Goal: Task Accomplishment & Management: Manage account settings

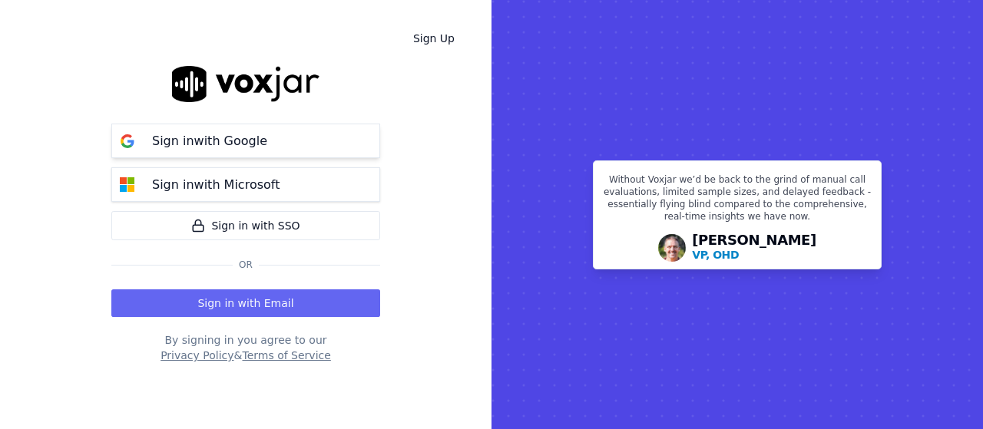
click at [289, 141] on button "Sign in with Google" at bounding box center [245, 141] width 269 height 35
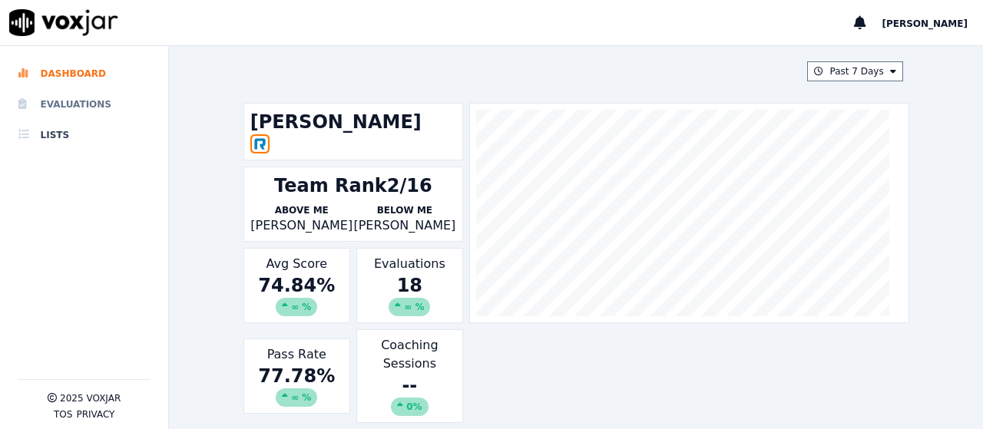
click at [93, 109] on li "Evaluations" at bounding box center [83, 104] width 131 height 31
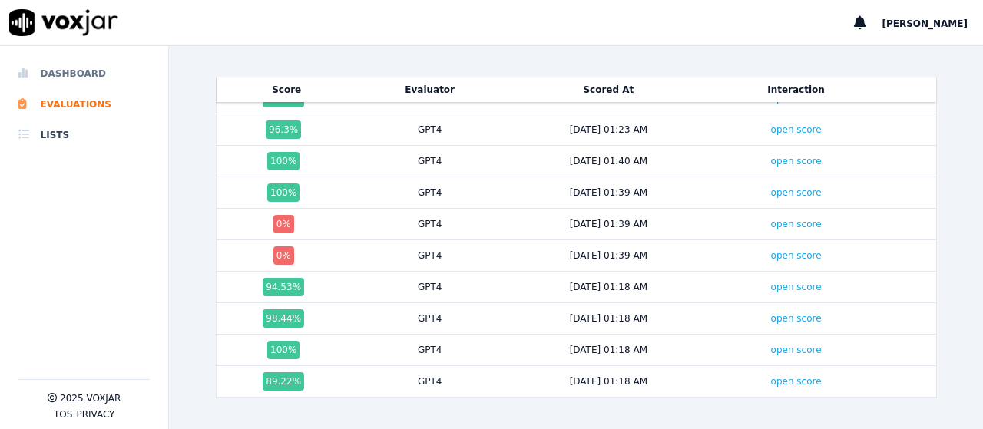
scroll to position [301, 0]
click at [78, 78] on li "Dashboard" at bounding box center [83, 73] width 131 height 31
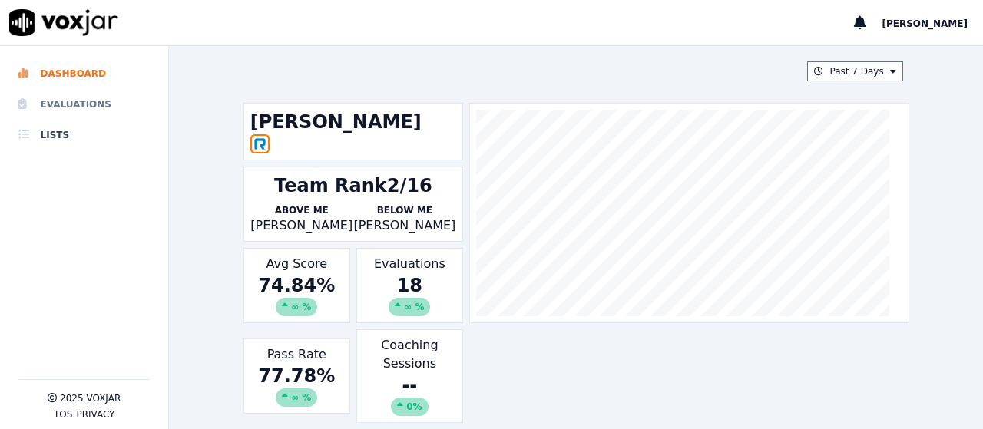
click at [72, 97] on li "Evaluations" at bounding box center [83, 104] width 131 height 31
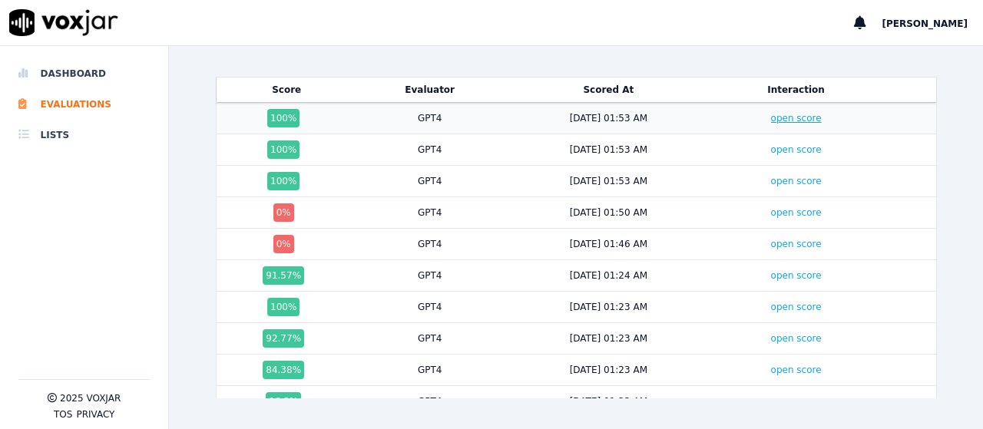
click at [779, 117] on link "open score" at bounding box center [796, 118] width 51 height 11
click at [771, 151] on link "open score" at bounding box center [796, 149] width 51 height 11
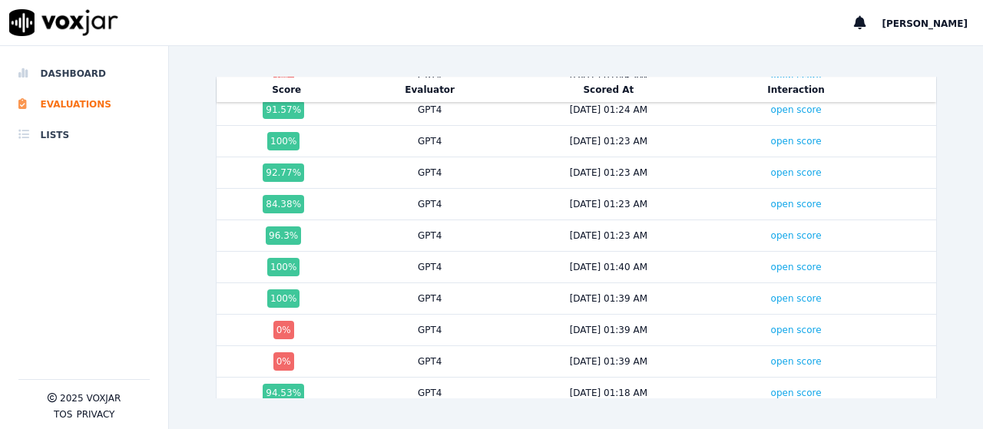
scroll to position [164, 0]
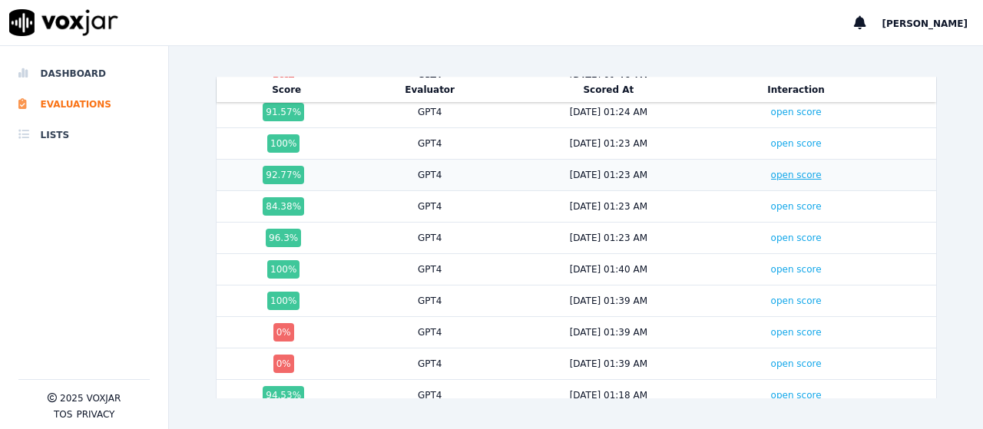
click at [771, 170] on link "open score" at bounding box center [796, 175] width 51 height 11
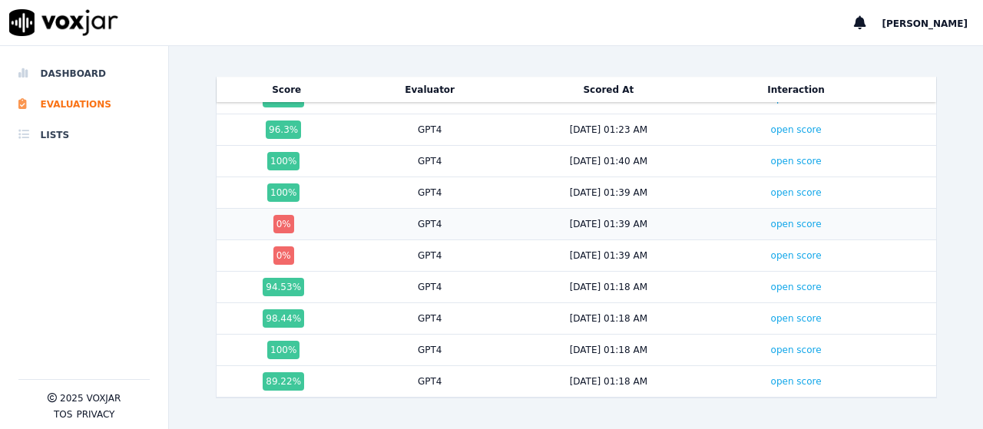
scroll to position [280, 0]
click at [771, 219] on link "open score" at bounding box center [796, 224] width 51 height 11
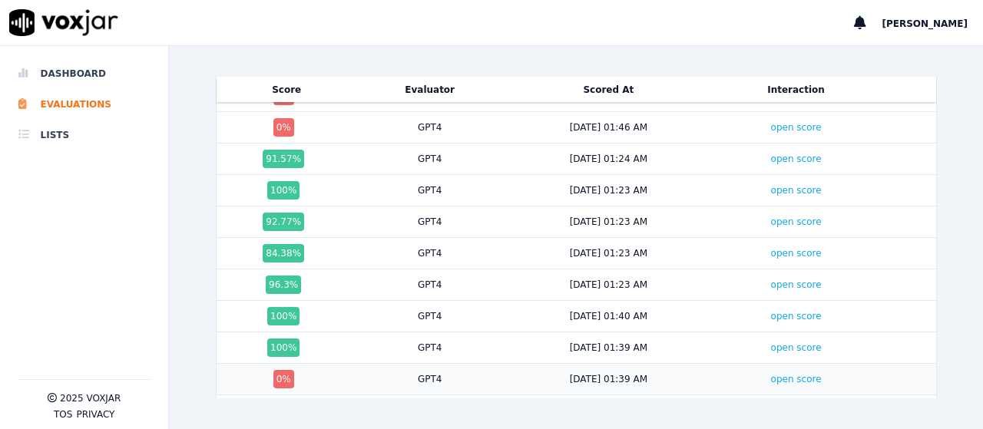
scroll to position [0, 0]
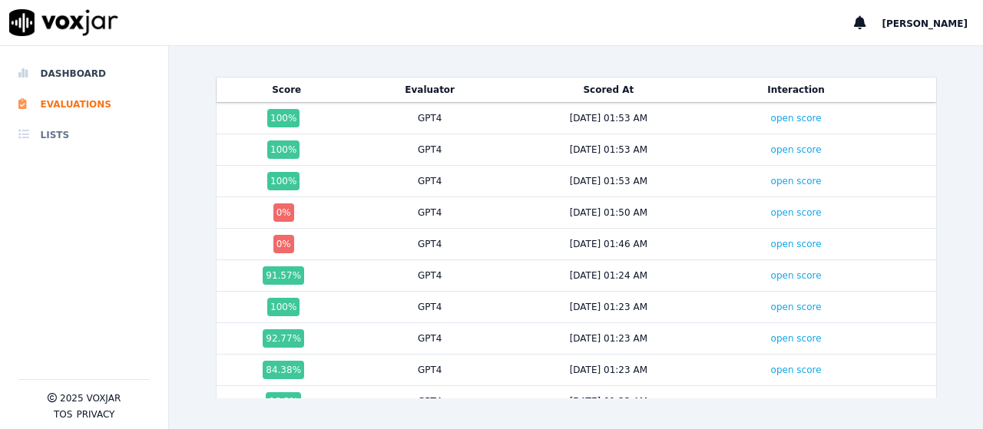
click at [46, 131] on li "Lists" at bounding box center [83, 135] width 131 height 31
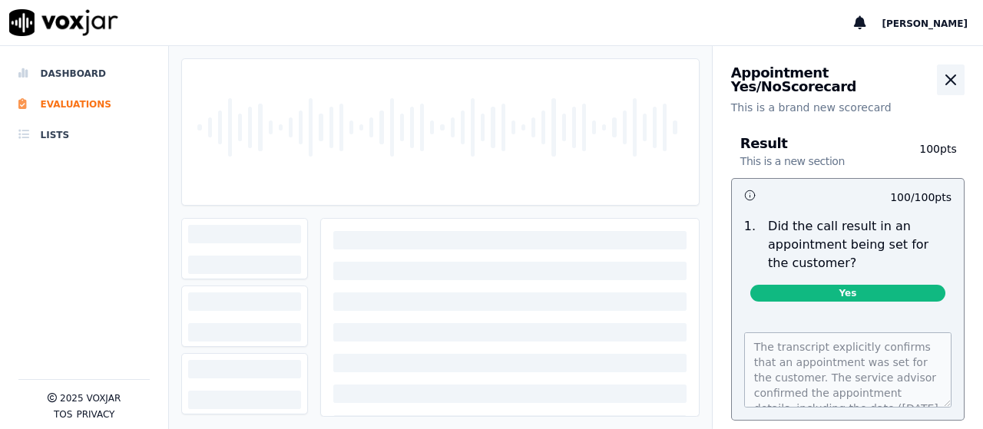
click at [942, 84] on icon "button" at bounding box center [951, 80] width 18 height 18
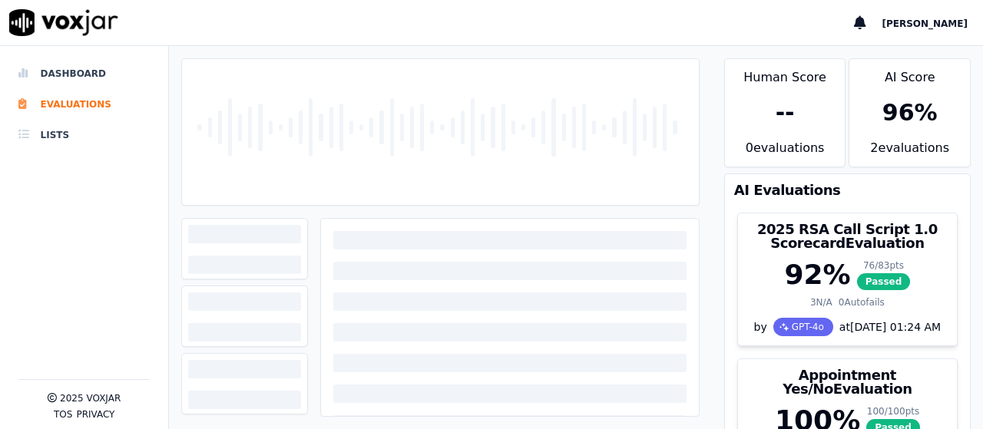
click at [476, 126] on div at bounding box center [440, 132] width 504 height 146
drag, startPoint x: 476, startPoint y: 126, endPoint x: 145, endPoint y: 110, distance: 330.7
click at [145, 110] on div "Dashboard Evaluations Lists 2025 Voxjar TOS Privacy Scores Transcript Metadata …" at bounding box center [491, 237] width 983 height 383
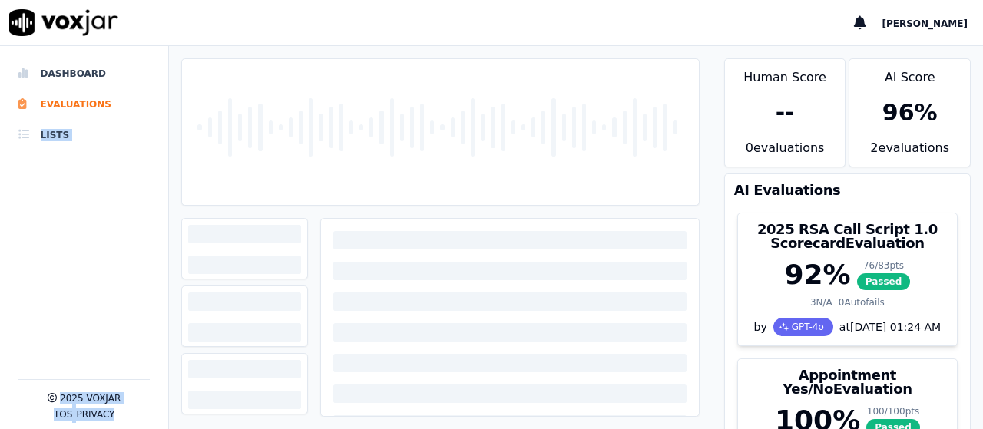
click at [192, 182] on div at bounding box center [440, 132] width 504 height 146
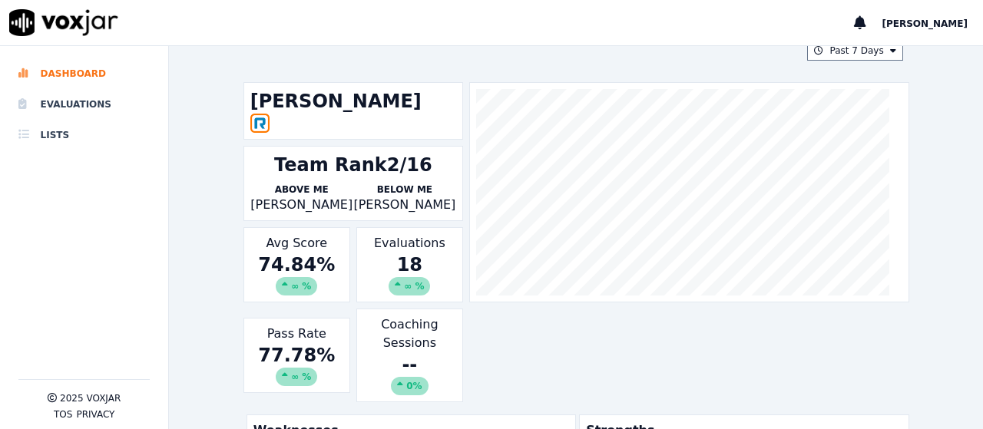
scroll to position [20, 0]
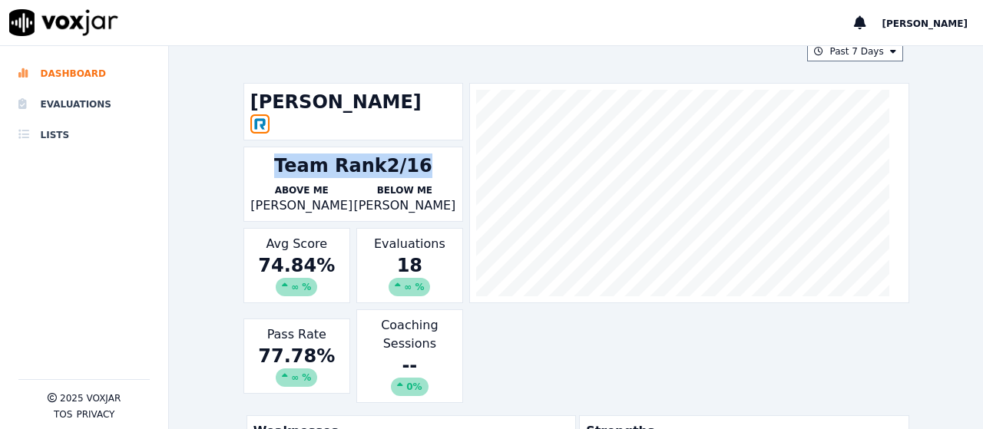
drag, startPoint x: 430, startPoint y: 164, endPoint x: 269, endPoint y: 161, distance: 161.4
click at [269, 161] on div "Team Rank 2/16" at bounding box center [353, 166] width 206 height 25
click at [270, 173] on div "Team Rank 2/16" at bounding box center [353, 166] width 206 height 25
drag, startPoint x: 280, startPoint y: 164, endPoint x: 419, endPoint y: 173, distance: 139.4
click at [419, 173] on div "Team Rank 2/16" at bounding box center [353, 166] width 206 height 25
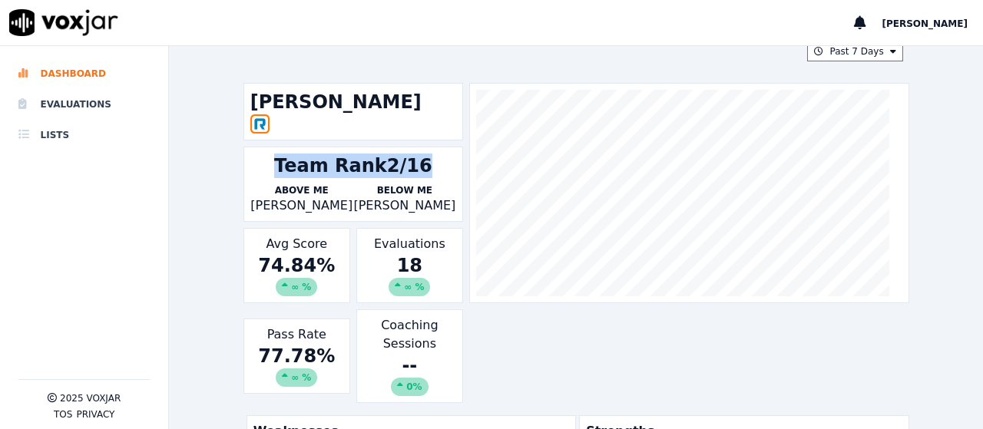
click at [435, 171] on div "Team Rank 2/16" at bounding box center [353, 166] width 206 height 25
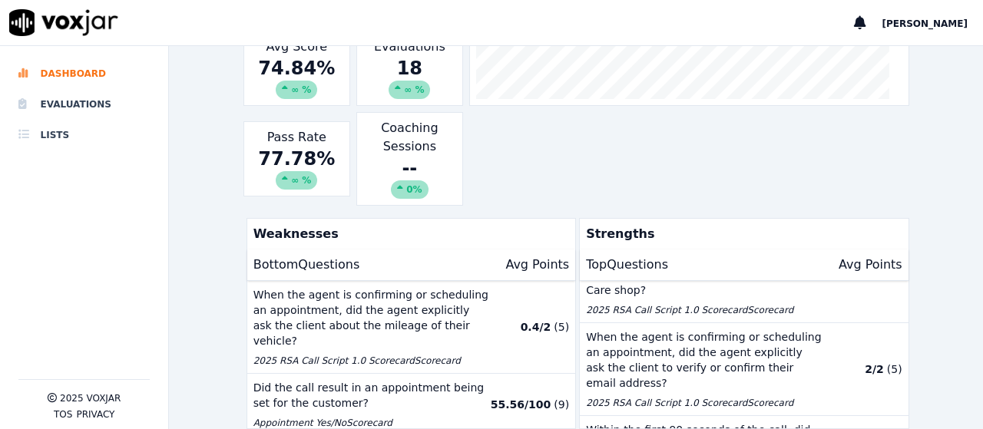
scroll to position [0, 0]
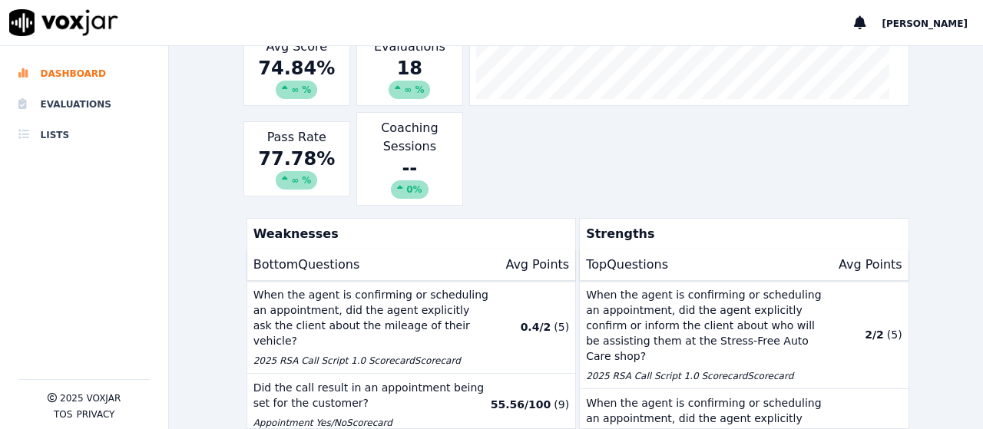
click at [522, 147] on div "[PERSON_NAME] Team Rank 2/16 Above Me [PERSON_NAME] Below Me [PERSON_NAME] Avg …" at bounding box center [577, 46] width 666 height 320
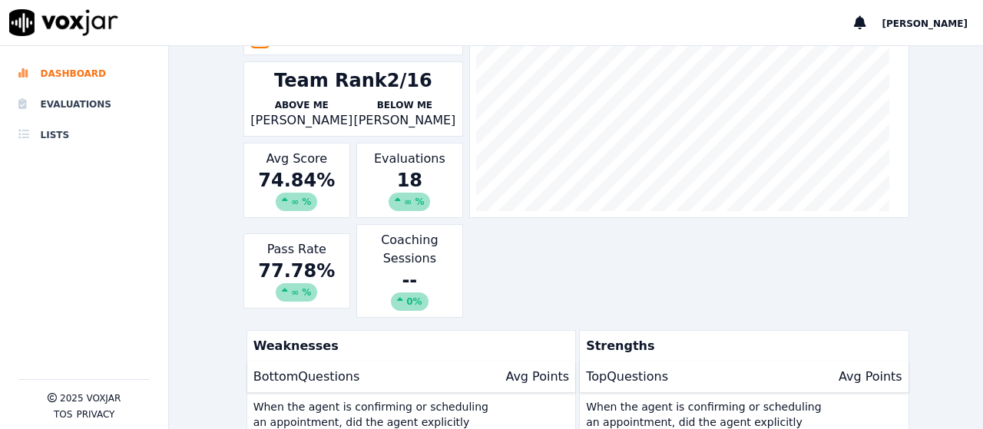
scroll to position [111, 0]
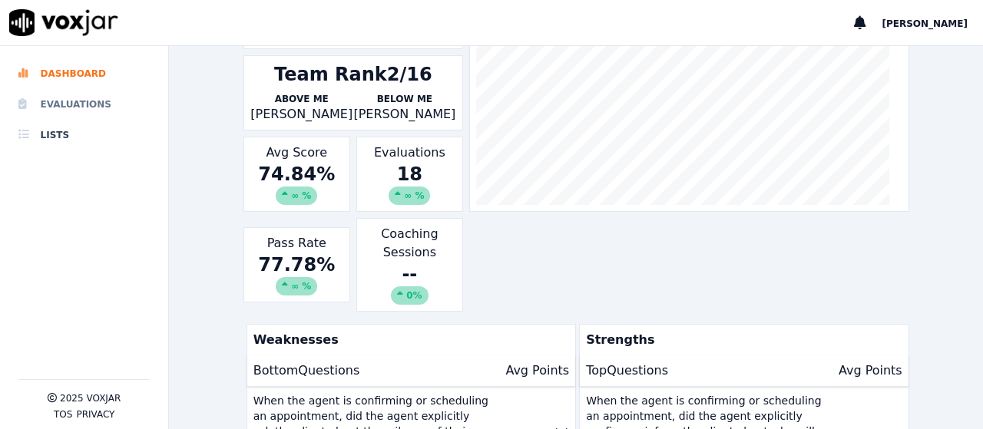
click at [68, 107] on li "Evaluations" at bounding box center [83, 104] width 131 height 31
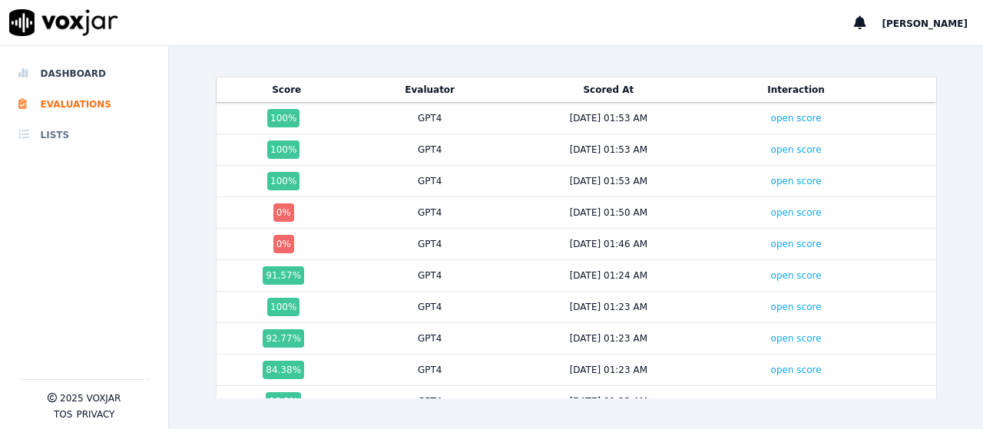
click at [45, 140] on li "Lists" at bounding box center [83, 135] width 131 height 31
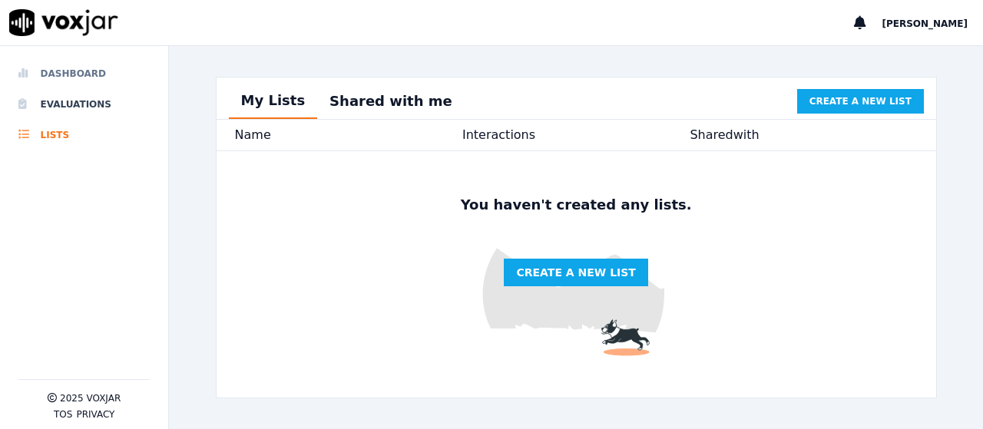
click at [75, 72] on li "Dashboard" at bounding box center [83, 73] width 131 height 31
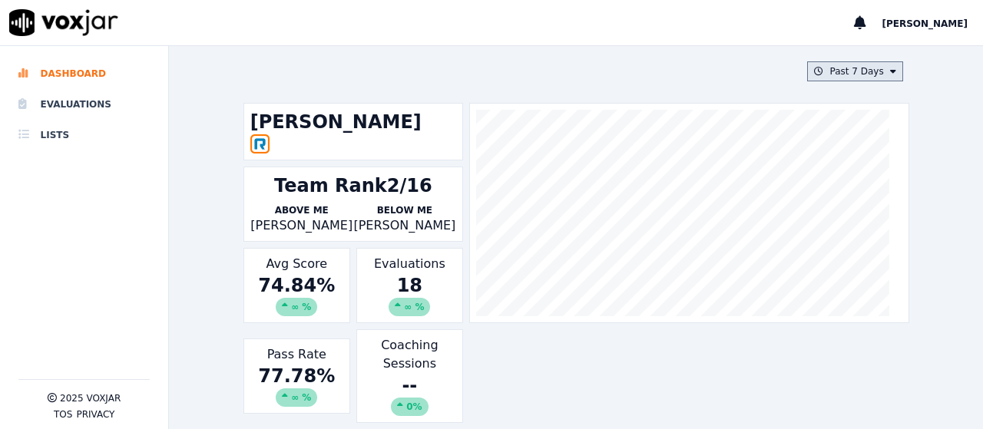
click at [833, 68] on button "Past 7 Days" at bounding box center [854, 71] width 95 height 20
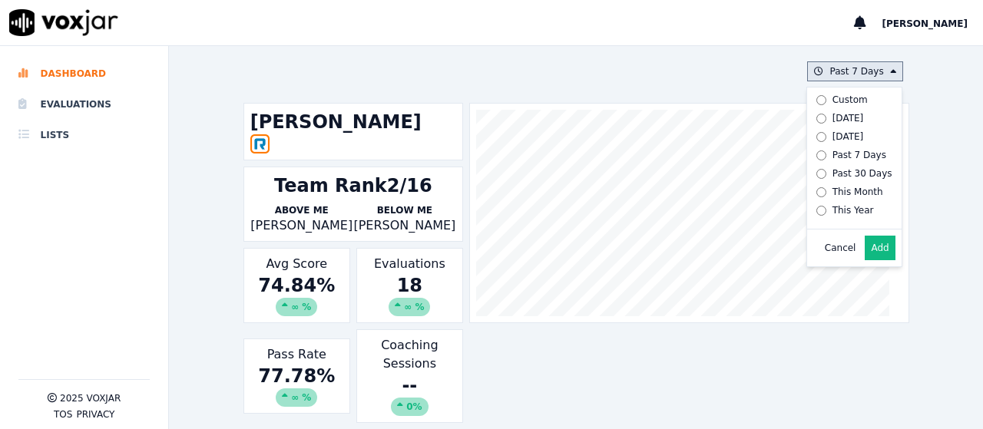
click at [865, 257] on button "Add" at bounding box center [880, 248] width 30 height 25
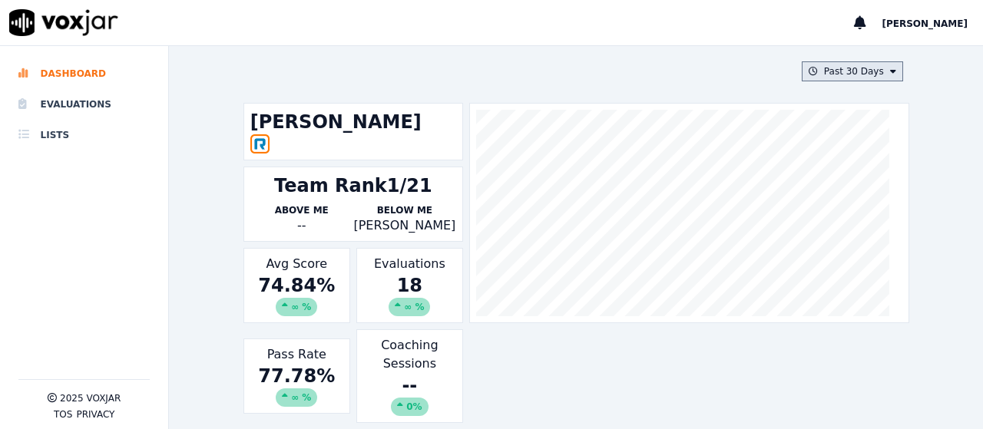
click at [813, 68] on button "Past 30 Days" at bounding box center [852, 71] width 101 height 20
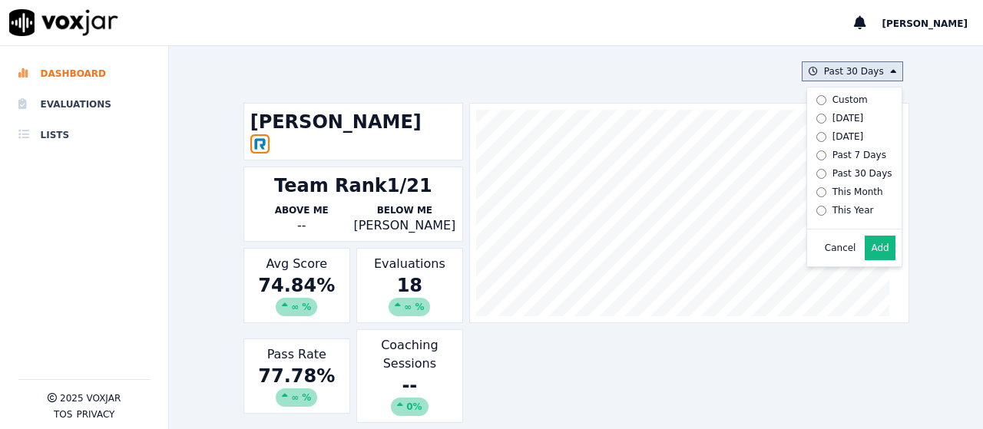
click at [865, 260] on button "Add" at bounding box center [880, 248] width 30 height 25
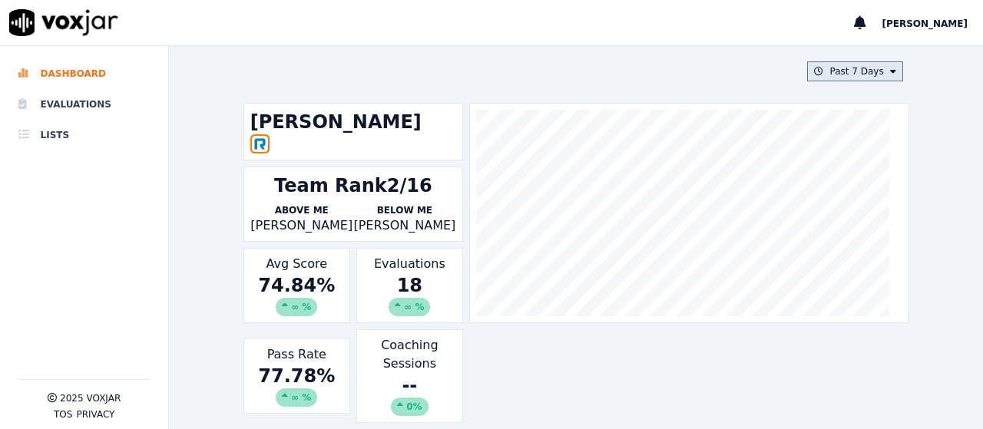
click at [840, 75] on button "Past 7 Days" at bounding box center [854, 71] width 95 height 20
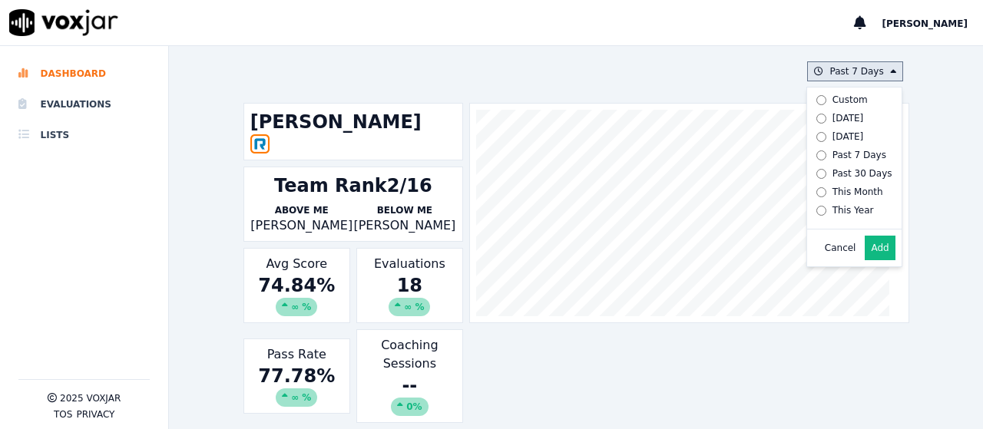
click at [865, 255] on button "Add" at bounding box center [880, 248] width 30 height 25
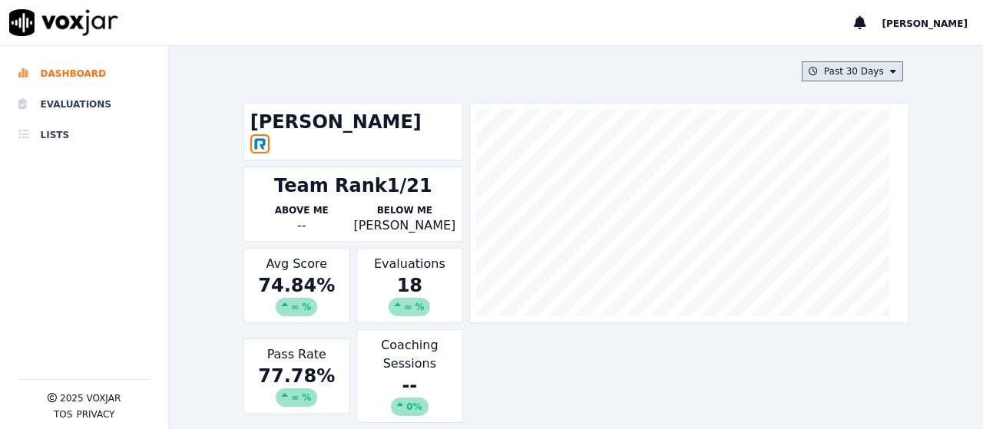
click at [850, 78] on button "Past 30 Days" at bounding box center [852, 71] width 101 height 20
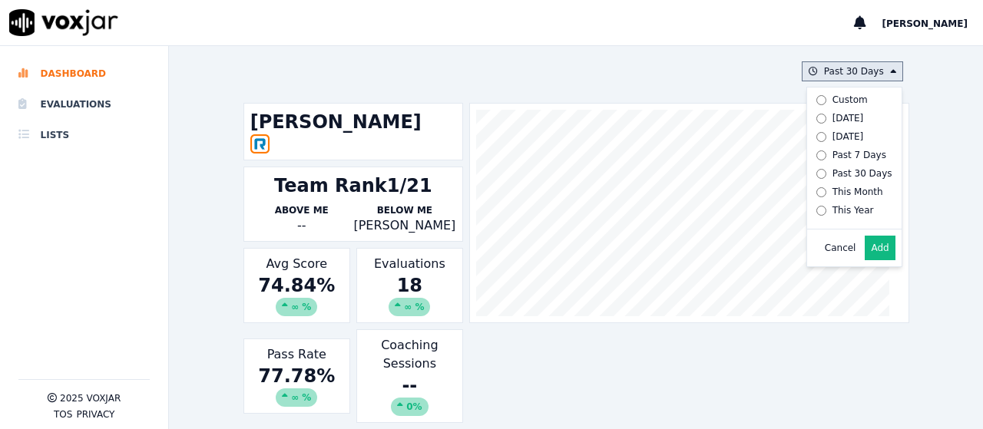
click at [865, 260] on button "Add" at bounding box center [880, 248] width 30 height 25
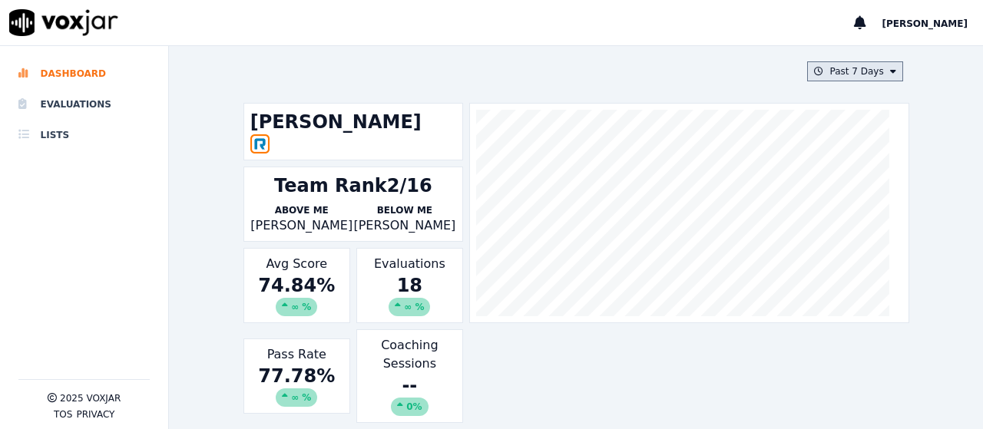
click at [862, 75] on button "Past 7 Days" at bounding box center [854, 71] width 95 height 20
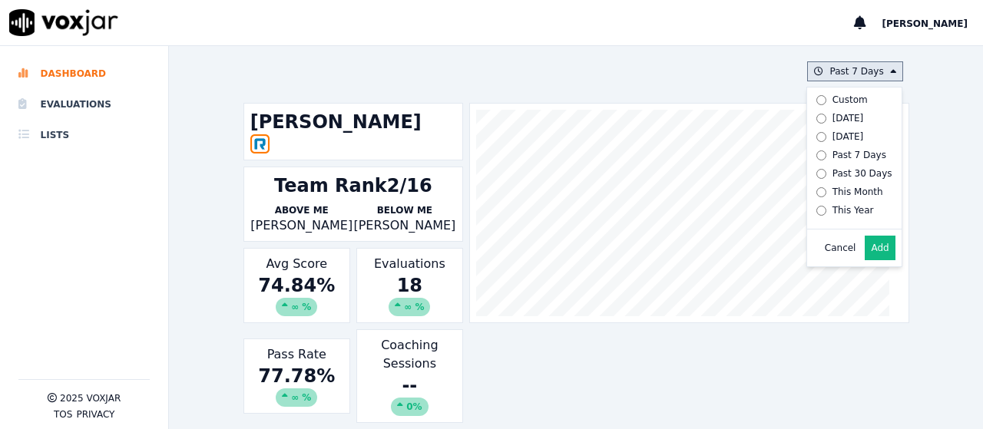
click at [865, 259] on button "Add" at bounding box center [880, 248] width 30 height 25
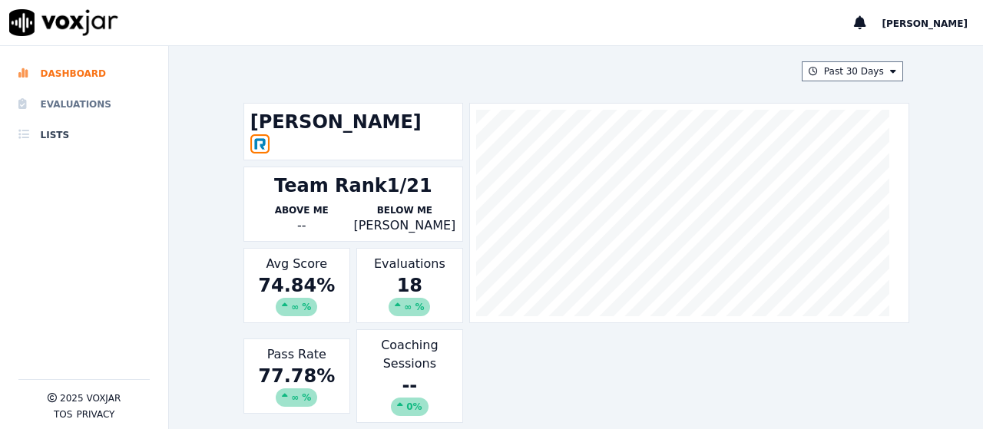
click at [71, 104] on li "Evaluations" at bounding box center [83, 104] width 131 height 31
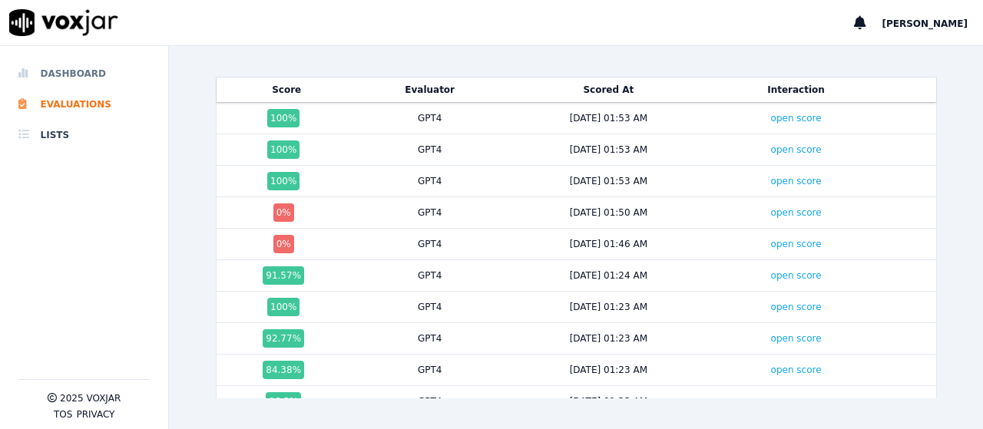
click at [52, 68] on li "Dashboard" at bounding box center [83, 73] width 131 height 31
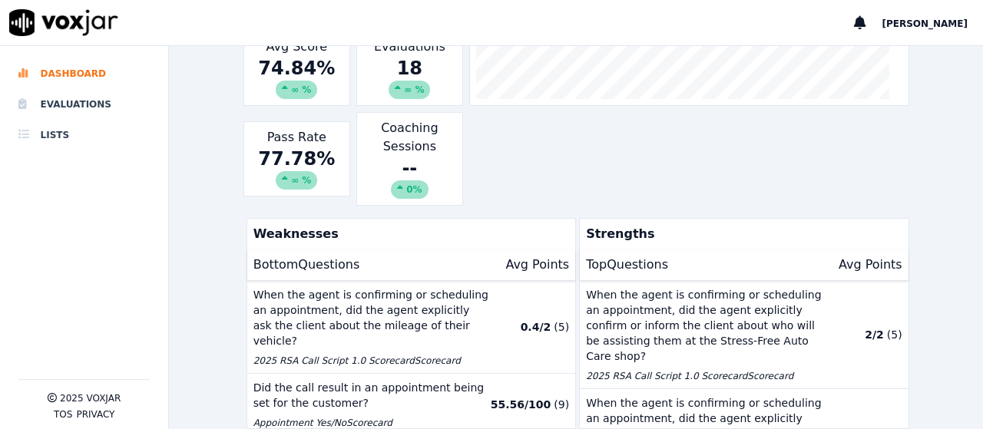
scroll to position [237, 0]
